Goal: Task Accomplishment & Management: Use online tool/utility

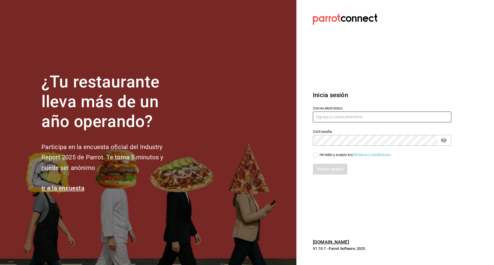
click at [348, 115] on input "text" at bounding box center [382, 117] width 138 height 11
type input "t"
type input "enrique.perez@cvonx.com"
click at [323, 155] on div "He leído y acepto los Términos y condiciones." at bounding box center [356, 154] width 72 height 5
click at [317, 155] on input "He leído y acepto los Términos y condiciones." at bounding box center [315, 155] width 5 height 5
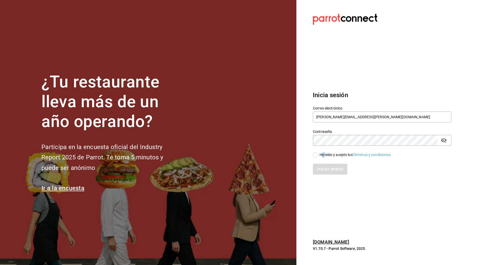
checkbox input "true"
click at [325, 168] on button "Iniciar sesión" at bounding box center [330, 169] width 35 height 11
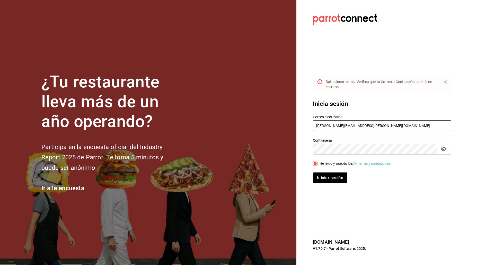
drag, startPoint x: 349, startPoint y: 126, endPoint x: 346, endPoint y: 139, distance: 12.9
click at [347, 126] on input "enrique.perez@cvonx.com" at bounding box center [382, 125] width 138 height 11
type input "enrique.perez@cvomx.com"
click at [336, 177] on button "Iniciar sesión" at bounding box center [330, 178] width 35 height 11
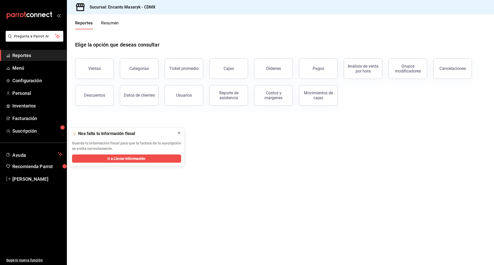
click at [179, 133] on icon at bounding box center [179, 133] width 4 height 4
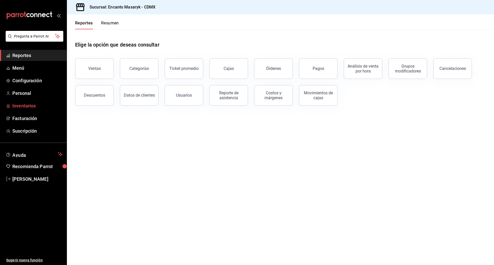
click at [39, 107] on span "Inventarios" at bounding box center [37, 105] width 50 height 7
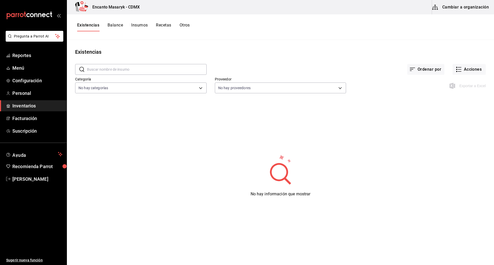
click at [448, 9] on button "Cambiar a organización" at bounding box center [461, 7] width 58 height 14
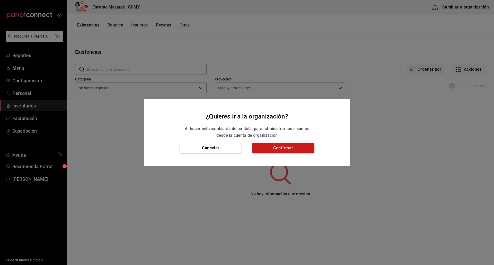
click at [276, 152] on button "Confirmar" at bounding box center [283, 148] width 62 height 11
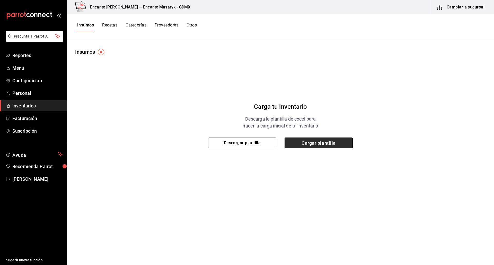
click at [300, 141] on span "Cargar plantilla" at bounding box center [319, 143] width 68 height 11
click at [0, 0] on input "Cargar plantilla" at bounding box center [0, 0] width 0 height 0
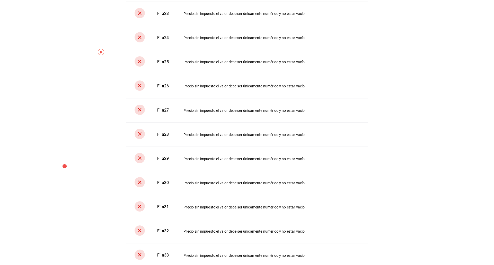
scroll to position [592, 0]
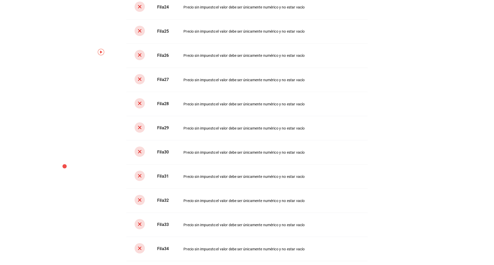
click at [328, 179] on div "Precio sin impuesto : el valor debe ser únicamente numérico y no estar vacío" at bounding box center [272, 176] width 176 height 5
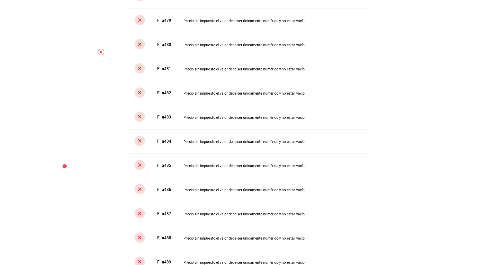
scroll to position [13149, 0]
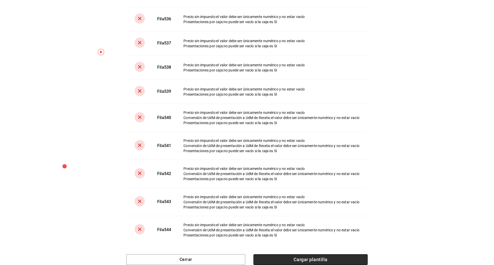
click at [358, 257] on span "Cargar plantilla" at bounding box center [311, 260] width 114 height 11
click at [0, 0] on input "Cargar plantilla" at bounding box center [0, 0] width 0 height 0
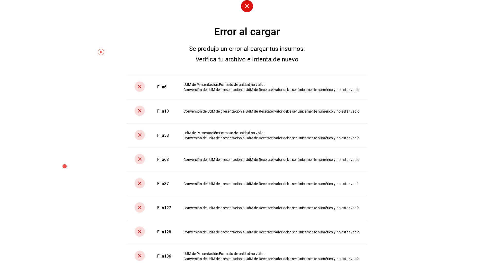
scroll to position [1959, 0]
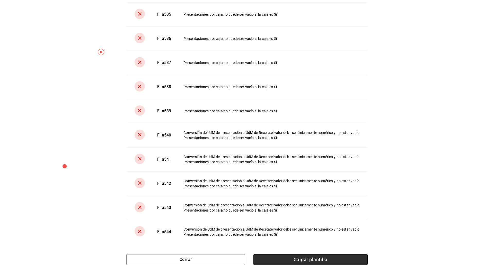
click at [331, 260] on span "Cargar plantilla" at bounding box center [311, 260] width 114 height 11
click at [0, 0] on input "Cargar plantilla" at bounding box center [0, 0] width 0 height 0
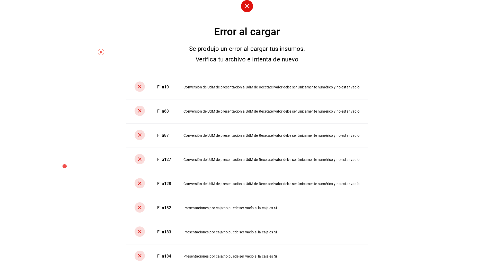
scroll to position [1885, 0]
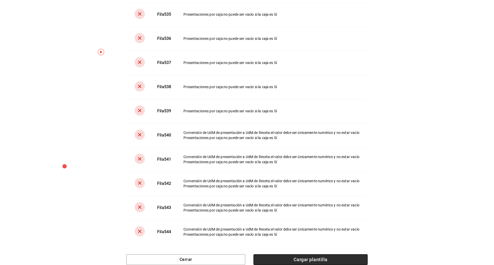
click at [320, 259] on span "Cargar plantilla" at bounding box center [311, 260] width 114 height 11
click at [0, 0] on input "Cargar plantilla" at bounding box center [0, 0] width 0 height 0
click at [353, 259] on span "Cargar plantilla" at bounding box center [311, 260] width 114 height 11
click at [0, 0] on input "Cargar plantilla" at bounding box center [0, 0] width 0 height 0
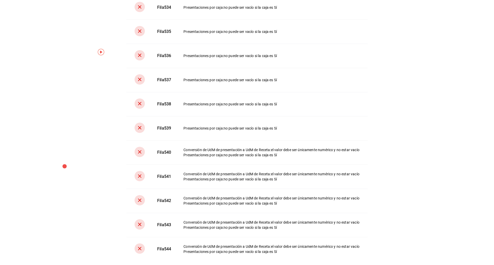
scroll to position [1861, 0]
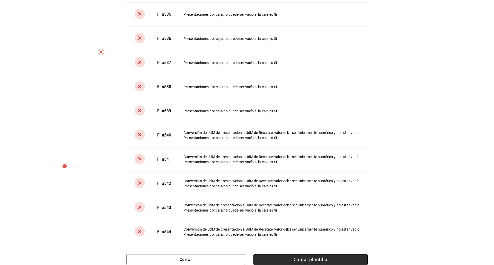
click at [346, 258] on span "Cargar plantilla" at bounding box center [311, 260] width 114 height 11
click at [0, 0] on input "Cargar plantilla" at bounding box center [0, 0] width 0 height 0
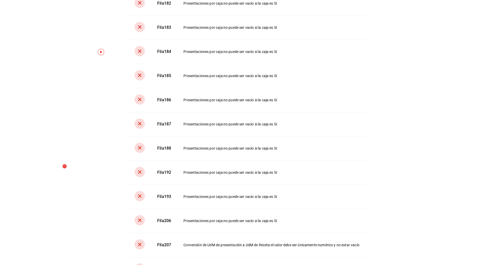
scroll to position [180, 0]
click at [268, 152] on div "Conversión de UdM de presentación a UdM de Receta : el valor debe ser únicament…" at bounding box center [272, 148] width 176 height 5
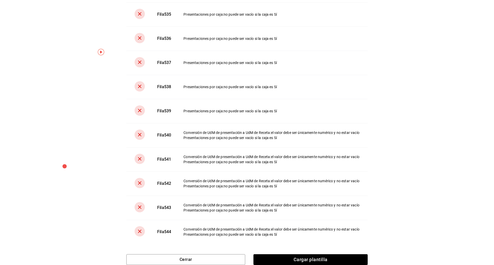
scroll to position [1763, 0]
click at [364, 257] on span "Cargar plantilla" at bounding box center [311, 260] width 114 height 11
click at [0, 0] on input "Cargar plantilla" at bounding box center [0, 0] width 0 height 0
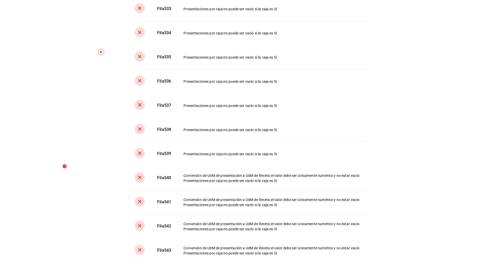
scroll to position [1078, 0]
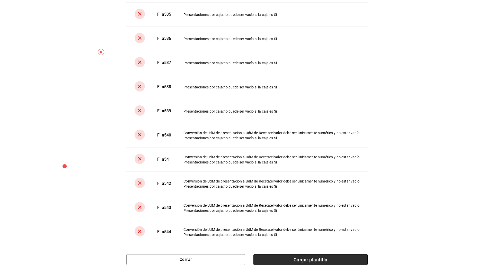
click at [349, 257] on span "Cargar plantilla" at bounding box center [311, 260] width 114 height 11
click at [0, 0] on input "Cargar plantilla" at bounding box center [0, 0] width 0 height 0
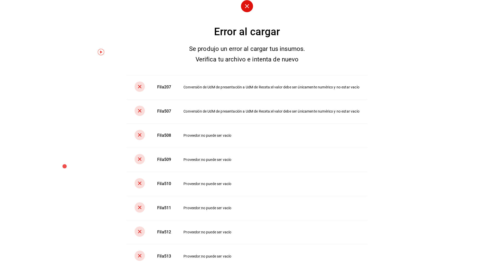
click at [362, 178] on td "Proveedor : no puede ser vacío" at bounding box center [272, 184] width 190 height 24
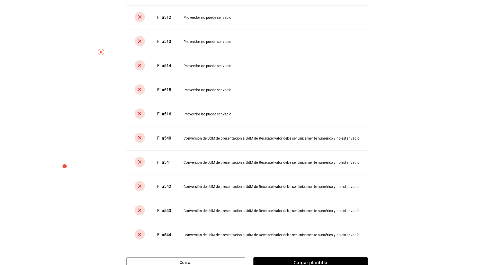
scroll to position [222, 0]
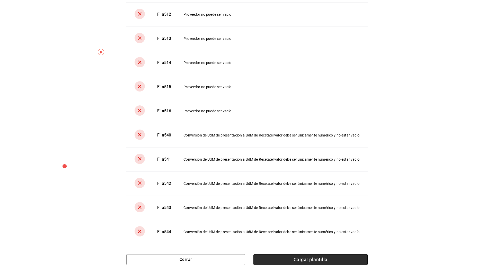
click at [333, 261] on span "Cargar plantilla" at bounding box center [311, 260] width 114 height 11
click at [0, 0] on input "Cargar plantilla" at bounding box center [0, 0] width 0 height 0
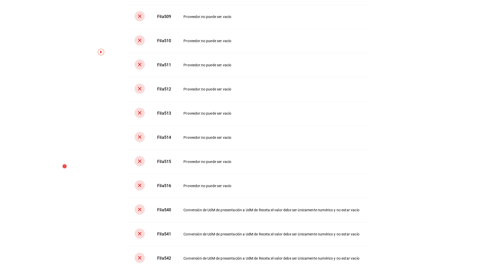
scroll to position [129, 0]
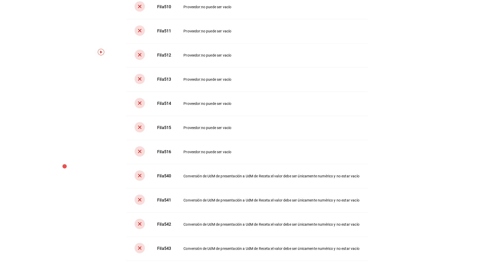
click at [415, 151] on div "Error al cargar Se produjo un error al cargar tus insumos. Verifica tu archivo …" at bounding box center [247, 132] width 494 height 265
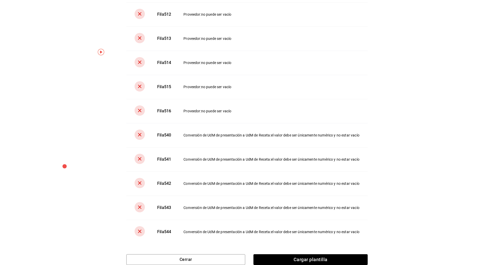
scroll to position [173, 0]
click at [334, 258] on span "Cargar plantilla" at bounding box center [311, 260] width 114 height 11
click at [0, 0] on input "Cargar plantilla" at bounding box center [0, 0] width 0 height 0
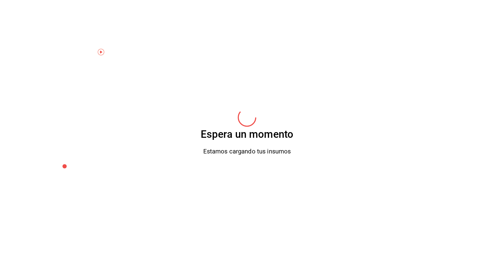
scroll to position [0, 0]
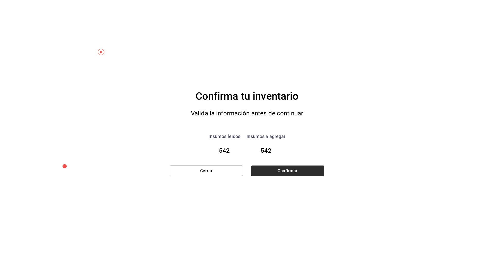
click at [296, 174] on button "Confirmar" at bounding box center [287, 171] width 73 height 11
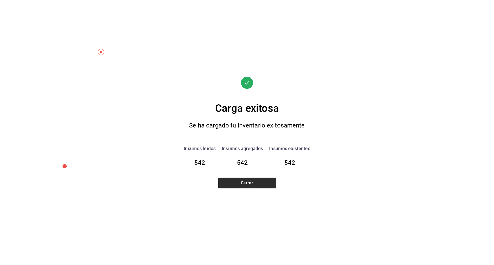
click at [252, 186] on button "Cerrar" at bounding box center [247, 183] width 58 height 11
